Goal: Task Accomplishment & Management: Manage account settings

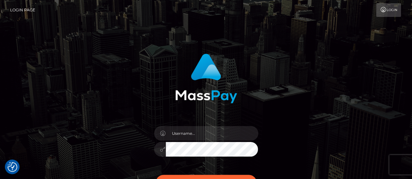
scroll to position [84, 0]
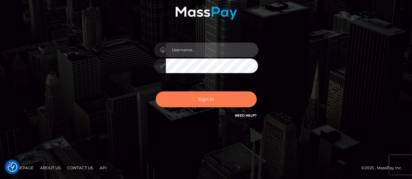
type input "chelsea.whop"
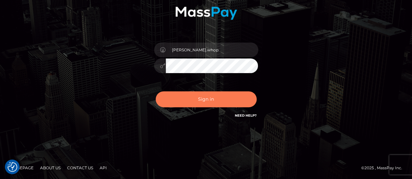
click at [185, 98] on button "Sign in" at bounding box center [206, 100] width 101 height 16
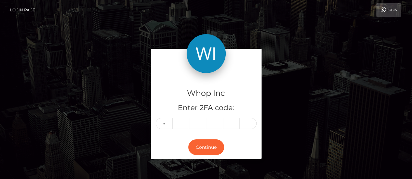
type input "4"
type input "7"
type input "4"
type input "9"
type input "1"
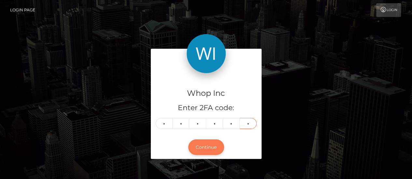
type input "7"
drag, startPoint x: 206, startPoint y: 151, endPoint x: 195, endPoint y: 139, distance: 16.4
click at [195, 140] on button "Continue" at bounding box center [206, 148] width 36 height 16
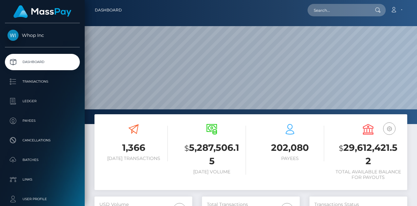
scroll to position [115, 98]
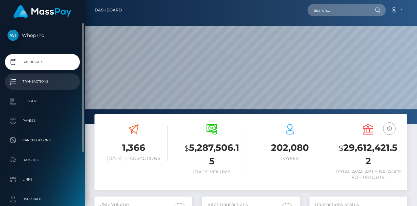
click at [27, 83] on p "Transactions" at bounding box center [42, 82] width 70 height 10
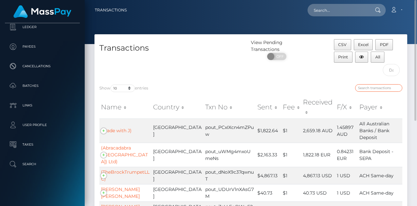
click at [367, 89] on input "search" at bounding box center [378, 87] width 47 height 7
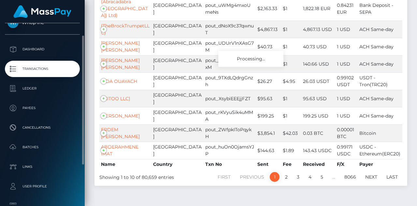
scroll to position [12, 0]
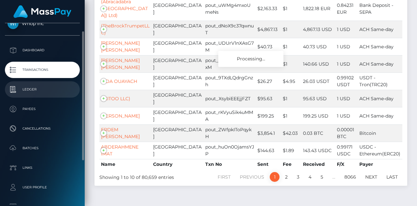
type input "splitit"
click at [35, 91] on p "Ledger" at bounding box center [42, 89] width 70 height 10
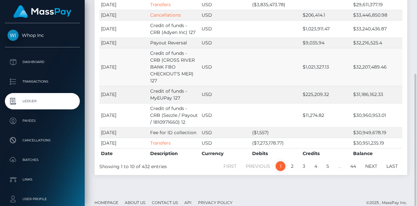
scroll to position [115, 0]
click at [368, 161] on link "Next" at bounding box center [371, 166] width 19 height 10
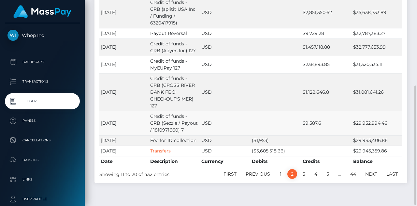
scroll to position [149, 0]
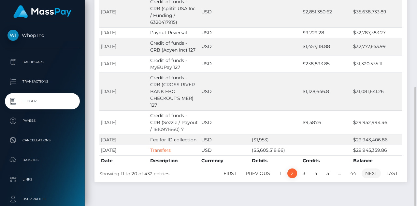
click at [372, 168] on link "Next" at bounding box center [371, 173] width 19 height 10
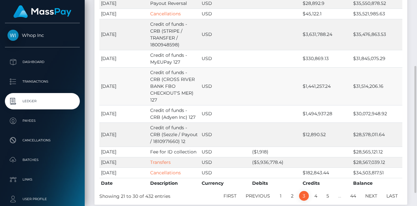
scroll to position [106, 0]
click at [368, 190] on link "Next" at bounding box center [371, 195] width 19 height 10
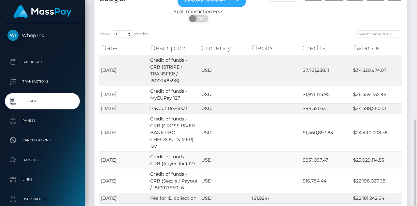
scroll to position [143, 0]
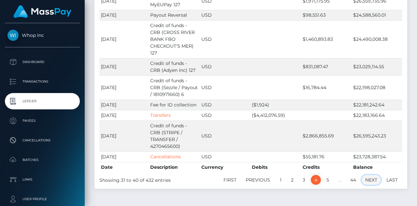
click at [370, 175] on link "Next" at bounding box center [371, 180] width 19 height 10
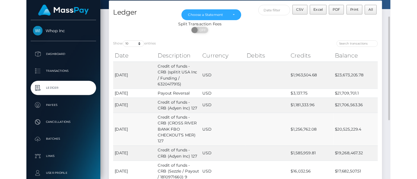
scroll to position [33, 0]
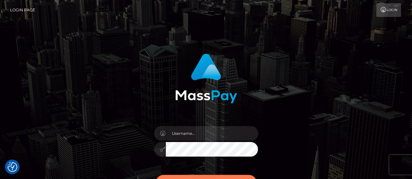
scroll to position [84, 0]
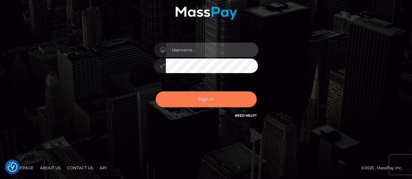
type input "[PERSON_NAME].whop"
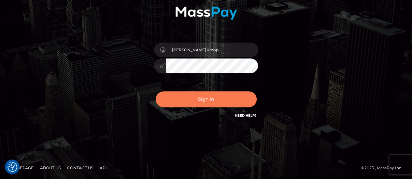
click at [205, 97] on button "Sign in" at bounding box center [206, 100] width 101 height 16
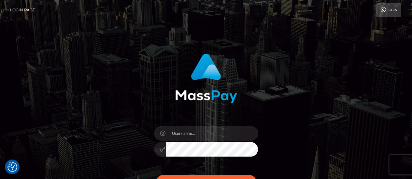
scroll to position [84, 0]
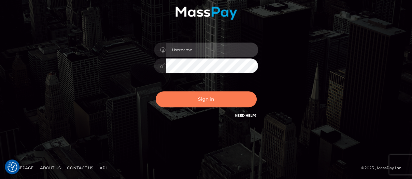
type input "[PERSON_NAME].whop"
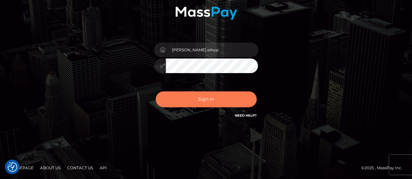
click at [207, 101] on button "Sign in" at bounding box center [206, 100] width 101 height 16
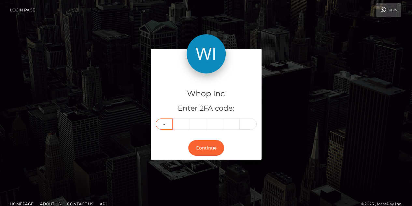
type input "8"
type input "6"
type input "0"
type input "5"
type input "4"
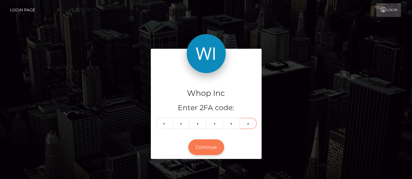
type input "9"
click at [209, 146] on button "Continue" at bounding box center [206, 148] width 36 height 16
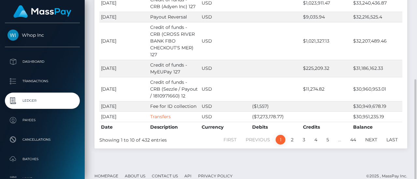
scroll to position [141, 0]
click at [318, 135] on link "4" at bounding box center [316, 140] width 10 height 10
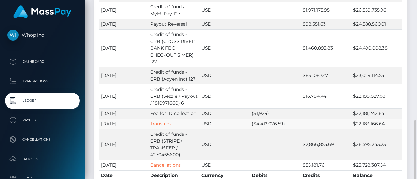
scroll to position [169, 0]
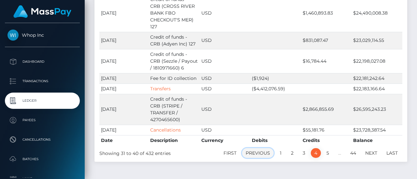
click at [249, 149] on link "Previous" at bounding box center [258, 154] width 32 height 10
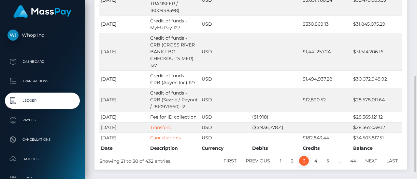
scroll to position [141, 0]
click at [369, 156] on link "Next" at bounding box center [371, 161] width 19 height 10
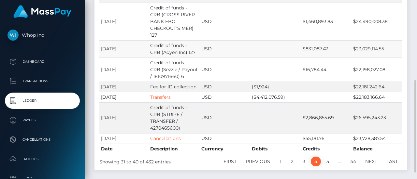
scroll to position [161, 0]
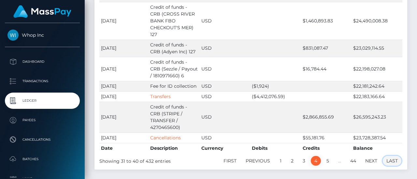
click at [398, 156] on link "Last" at bounding box center [392, 161] width 19 height 10
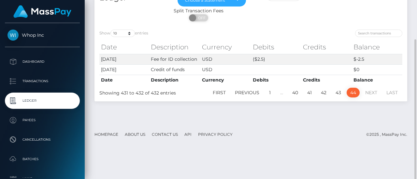
scroll to position [50, 0]
click at [217, 90] on link "First" at bounding box center [219, 93] width 20 height 10
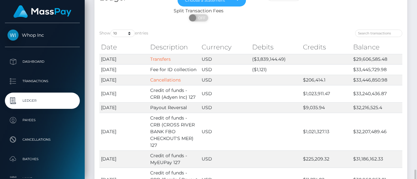
scroll to position [141, 0]
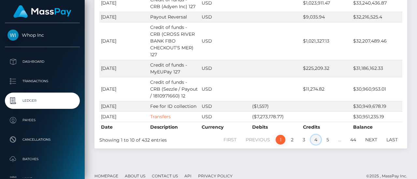
click at [319, 135] on link "4" at bounding box center [316, 140] width 10 height 10
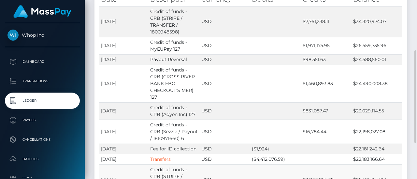
scroll to position [150, 0]
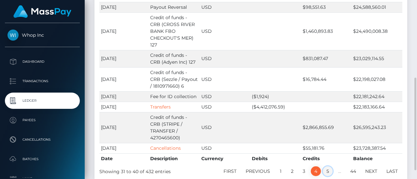
click at [330, 167] on link "5" at bounding box center [328, 172] width 10 height 10
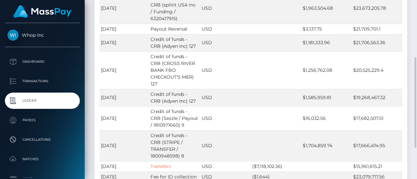
scroll to position [112, 0]
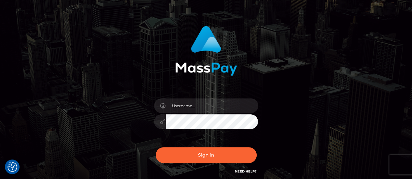
scroll to position [28, 0]
